Goal: Information Seeking & Learning: Compare options

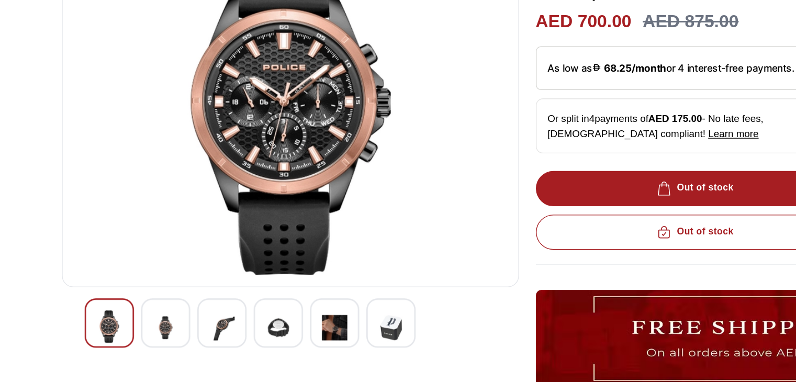
scroll to position [73, 0]
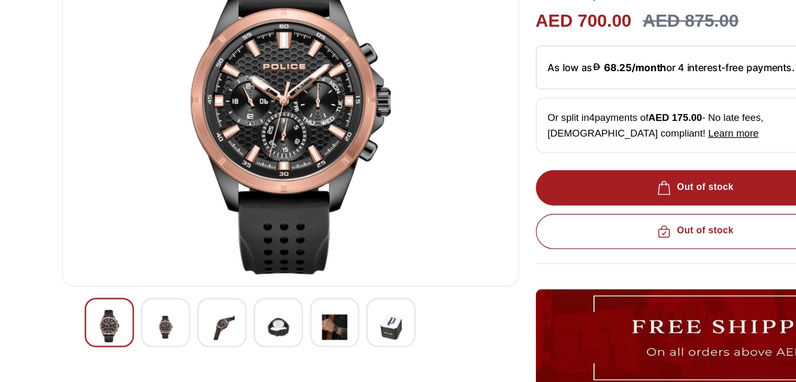
click at [255, 339] on img at bounding box center [261, 341] width 19 height 26
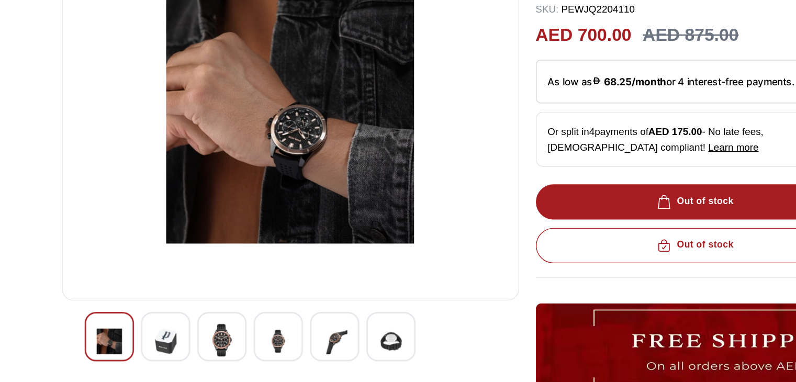
click at [178, 339] on img at bounding box center [177, 340] width 19 height 24
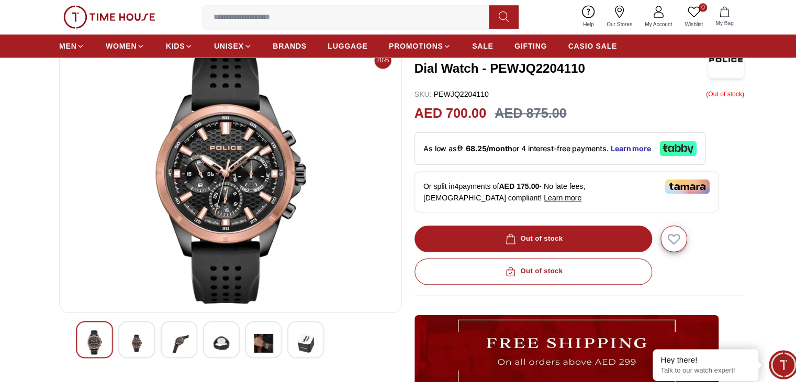
scroll to position [73, 0]
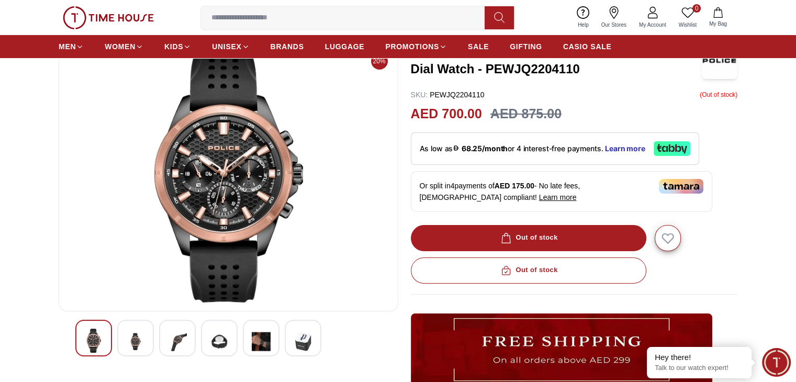
click at [178, 351] on img at bounding box center [177, 342] width 19 height 26
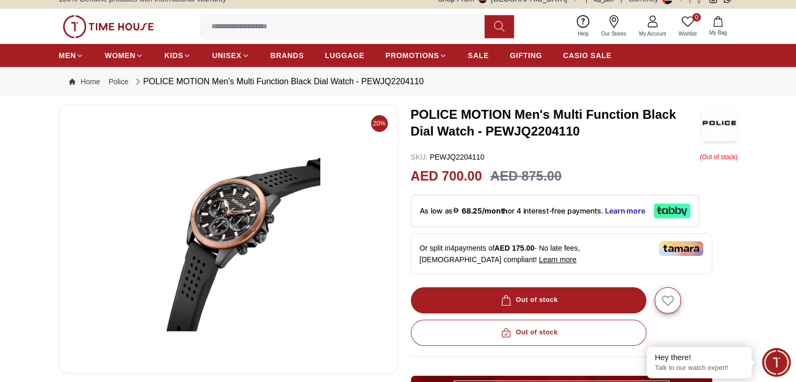
scroll to position [10, 0]
click at [83, 245] on img at bounding box center [229, 239] width 322 height 251
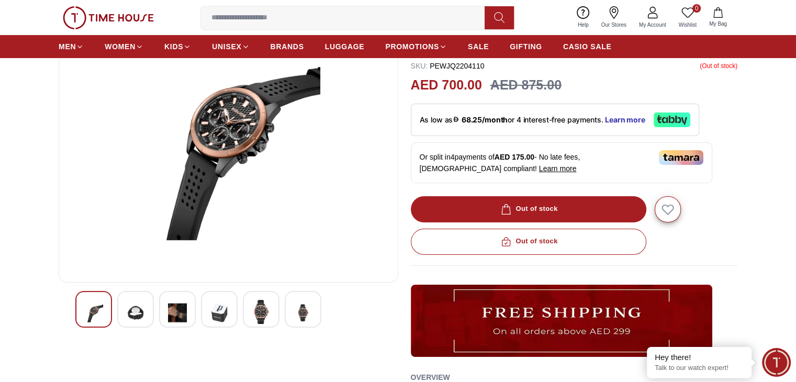
scroll to position [102, 0]
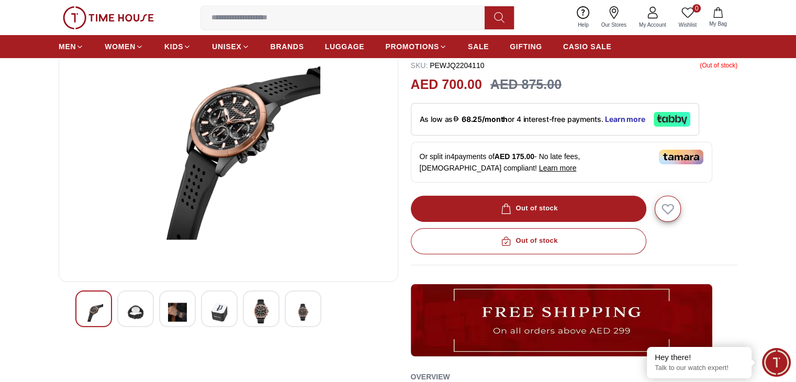
click at [260, 294] on div at bounding box center [261, 308] width 37 height 37
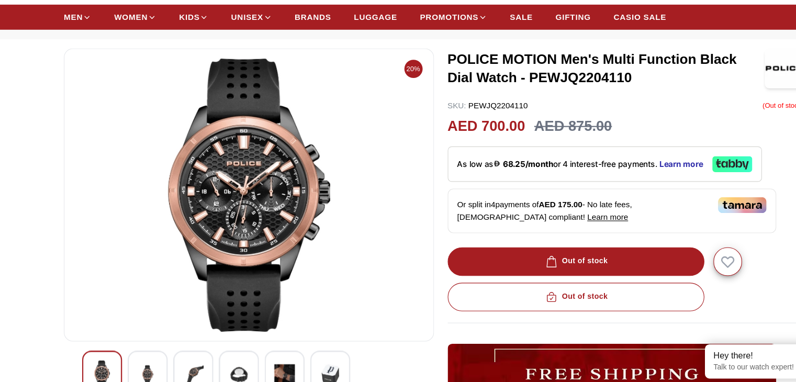
scroll to position [40, 0]
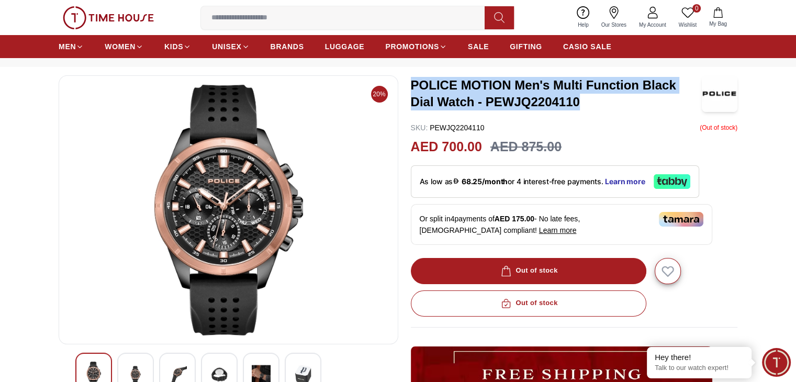
drag, startPoint x: 413, startPoint y: 82, endPoint x: 584, endPoint y: 103, distance: 172.0
click at [584, 103] on h3 "POLICE MOTION Men's Multi Function Black Dial Watch - PEWJQ2204110" at bounding box center [556, 93] width 291 height 33
copy h3 "POLICE MOTION Men's Multi Function Black Dial Watch - PEWJQ2204110"
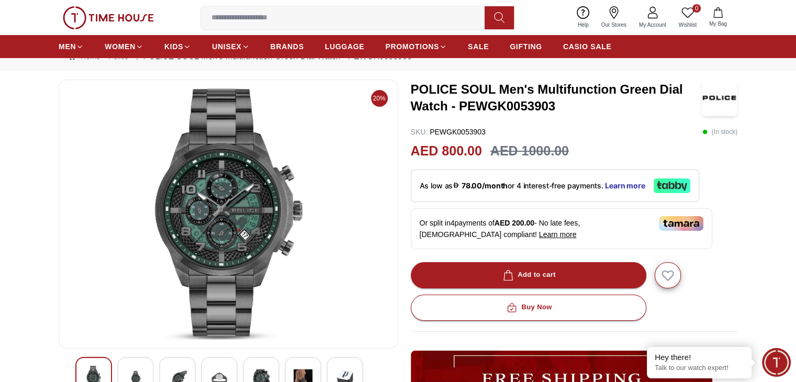
scroll to position [103, 0]
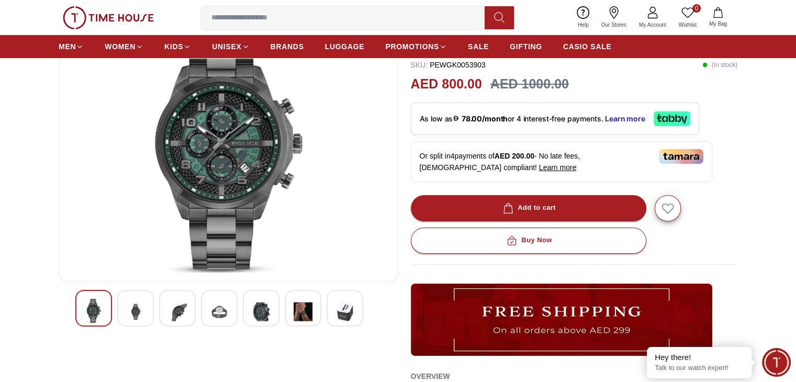
click at [310, 308] on img at bounding box center [303, 312] width 19 height 26
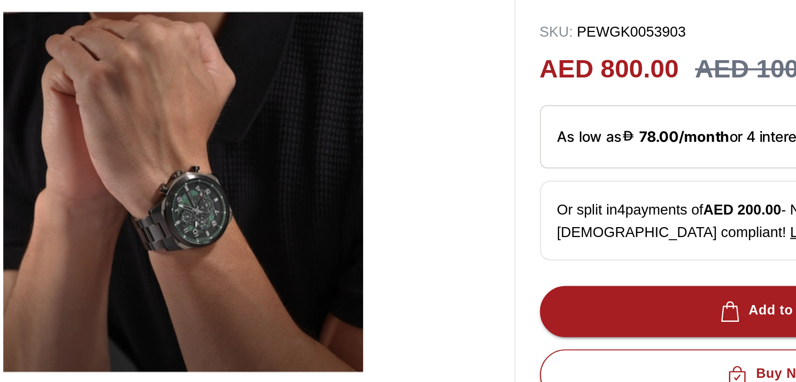
scroll to position [45, 0]
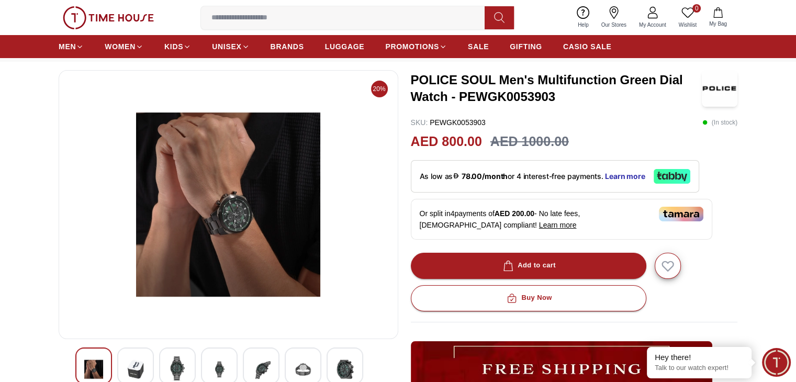
click at [189, 364] on div at bounding box center [177, 366] width 37 height 37
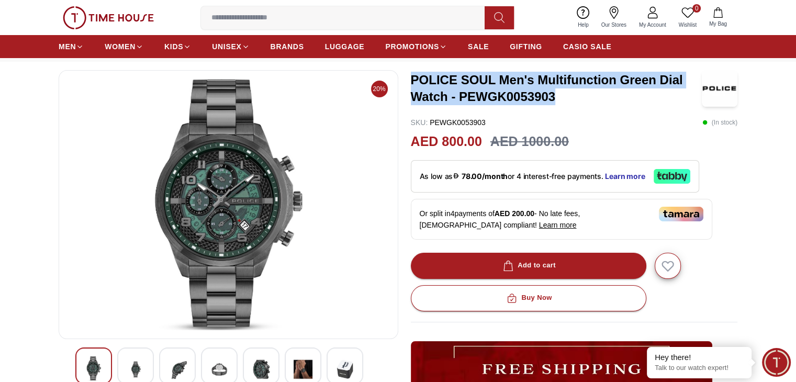
drag, startPoint x: 412, startPoint y: 77, endPoint x: 580, endPoint y: 101, distance: 169.1
click at [580, 101] on h3 "POLICE SOUL Men's Multifunction Green Dial Watch - PEWGK0053903" at bounding box center [556, 88] width 291 height 33
copy h3 "POLICE SOUL Men's Multifunction Green Dial Watch - PEWGK0053903"
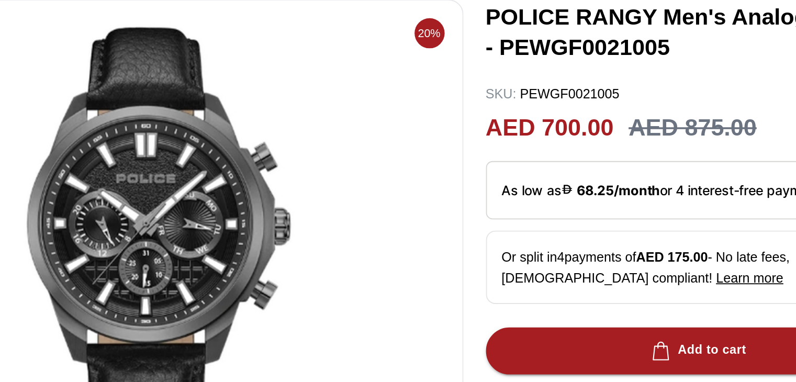
scroll to position [52, 0]
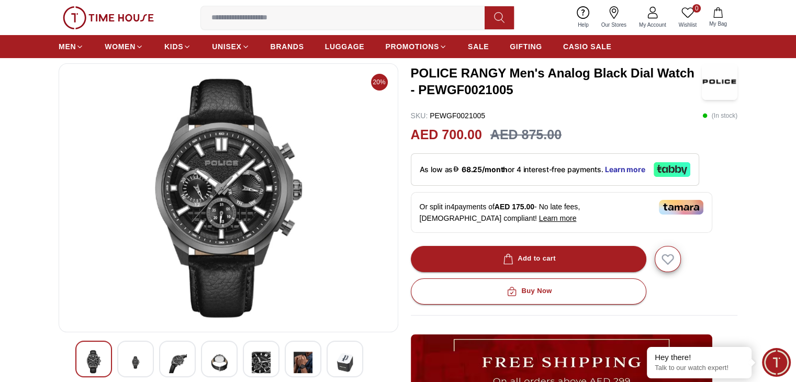
click at [303, 367] on img at bounding box center [303, 363] width 19 height 26
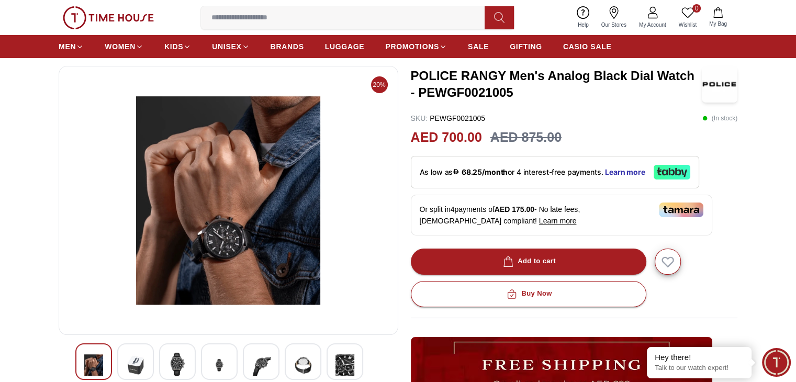
scroll to position [84, 0]
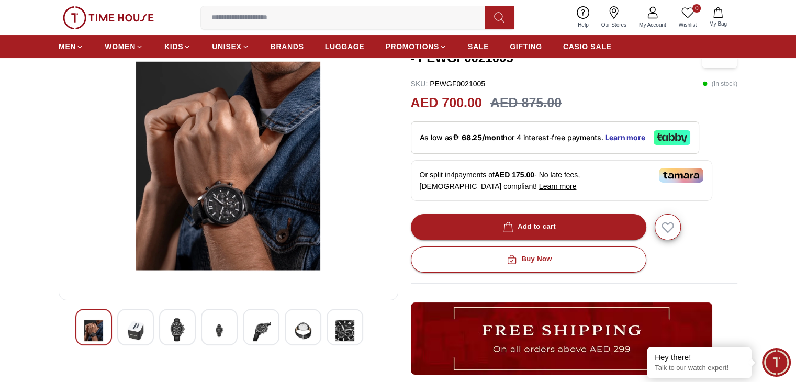
click at [176, 320] on img at bounding box center [177, 330] width 19 height 24
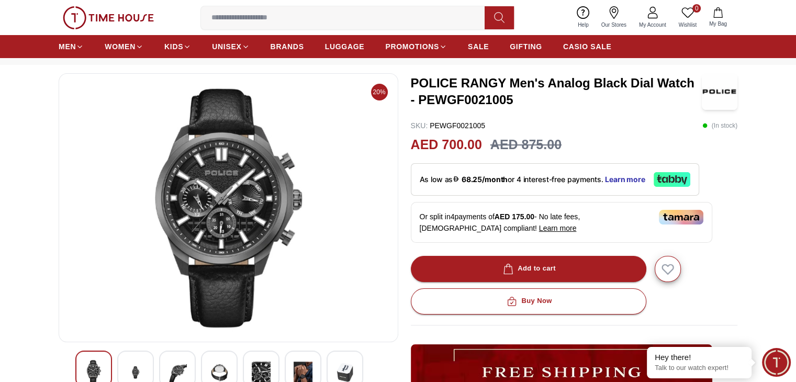
scroll to position [43, 0]
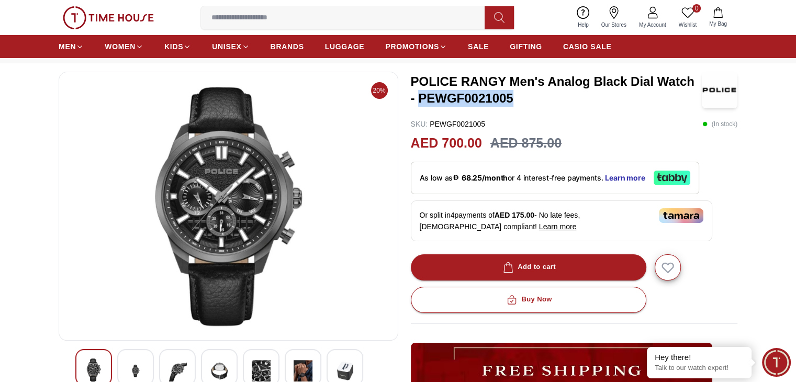
drag, startPoint x: 518, startPoint y: 97, endPoint x: 418, endPoint y: 101, distance: 99.5
click at [418, 101] on h3 "POLICE RANGY Men's Analog Black Dial Watch - PEWGF0021005" at bounding box center [556, 89] width 291 height 33
copy h3 "PEWGF0021005"
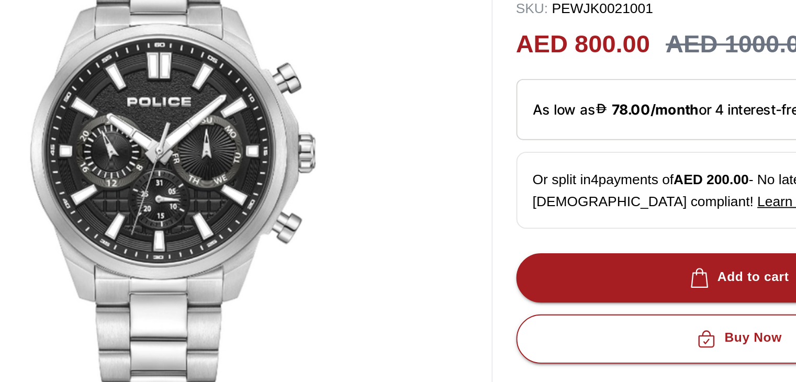
scroll to position [86, 0]
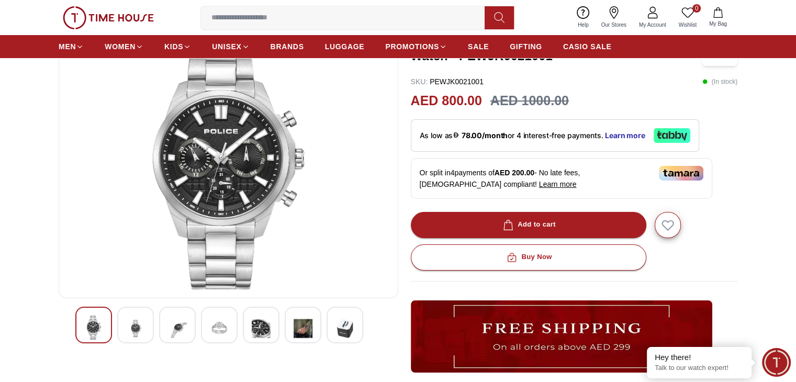
click at [313, 319] on div at bounding box center [303, 325] width 37 height 37
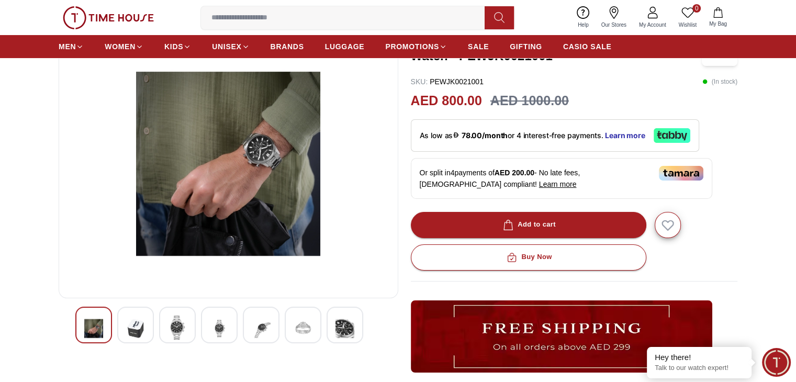
click at [188, 322] on div at bounding box center [177, 325] width 37 height 37
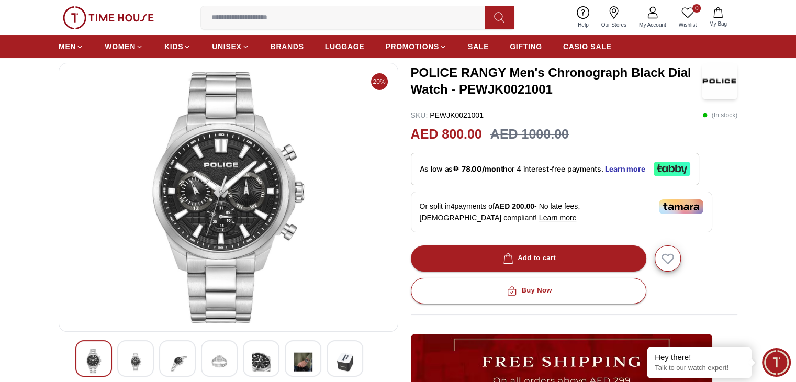
scroll to position [51, 0]
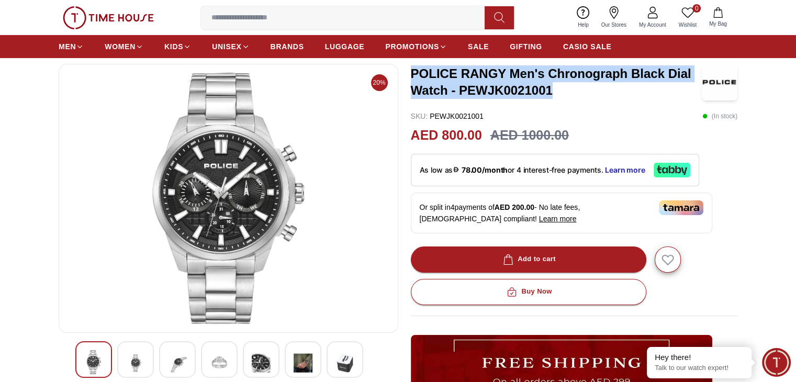
drag, startPoint x: 407, startPoint y: 72, endPoint x: 564, endPoint y: 88, distance: 157.4
click at [564, 88] on div "20% POLICE RANGY Men's Chronograph Black Dial Watch - PEWJK0021001 SKU : PEWJK0…" at bounding box center [398, 320] width 679 height 512
copy h3 "POLICE RANGY Men's Chronograph Black Dial Watch - PEWJK0021001"
